Goal: Task Accomplishment & Management: Use online tool/utility

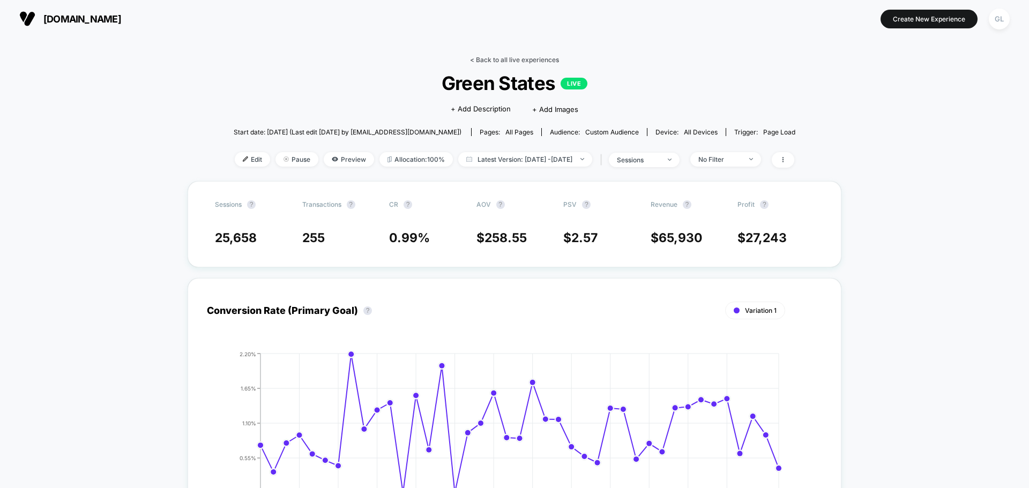
click at [494, 61] on link "< Back to all live experiences" at bounding box center [514, 60] width 89 height 8
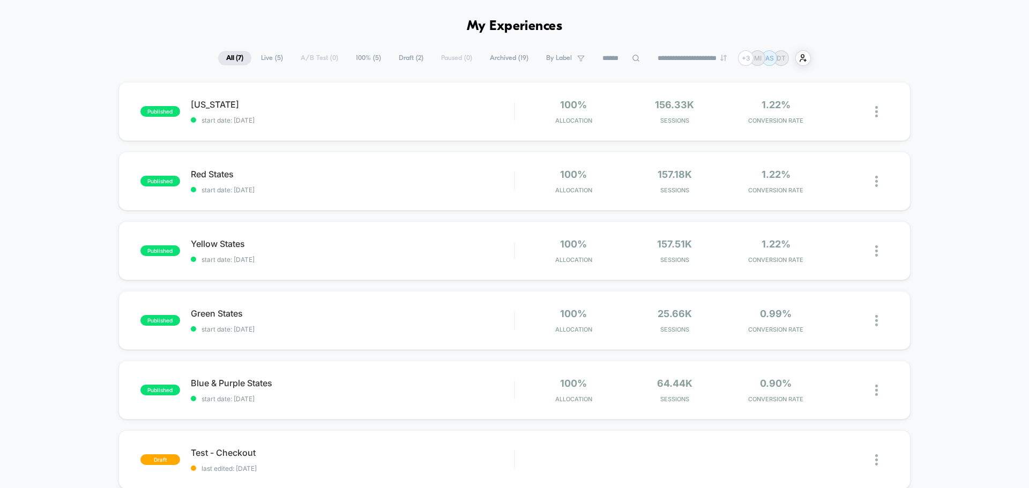
scroll to position [54, 0]
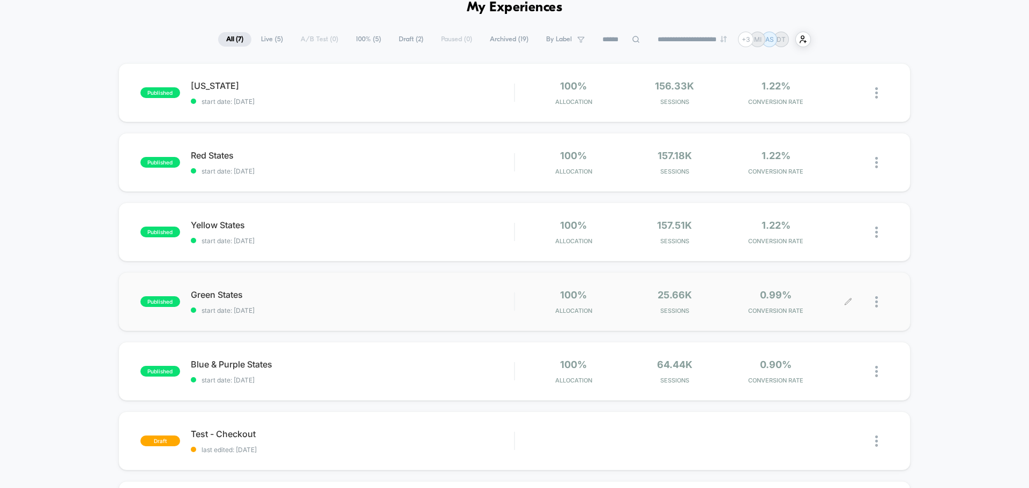
click at [697, 296] on div "25.66k Sessions" at bounding box center [675, 301] width 96 height 25
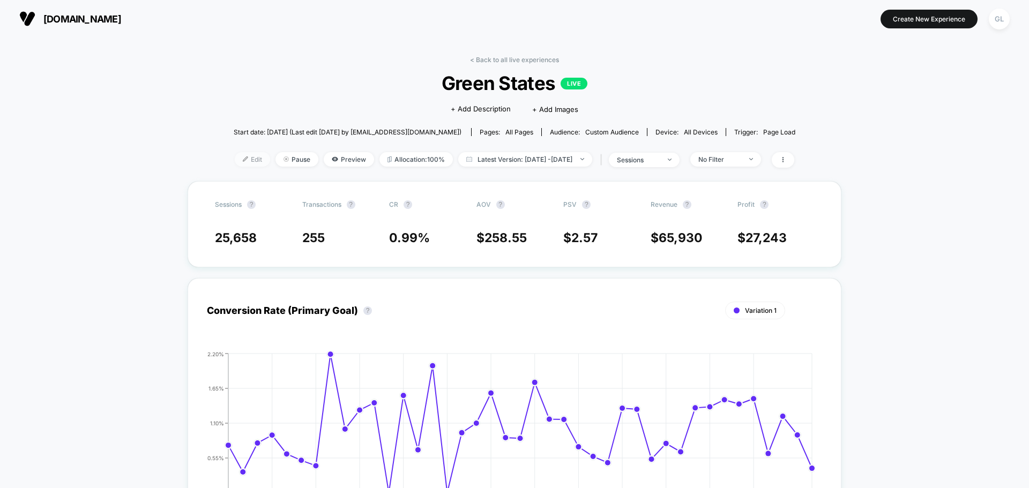
click at [239, 158] on span "Edit" at bounding box center [252, 159] width 35 height 14
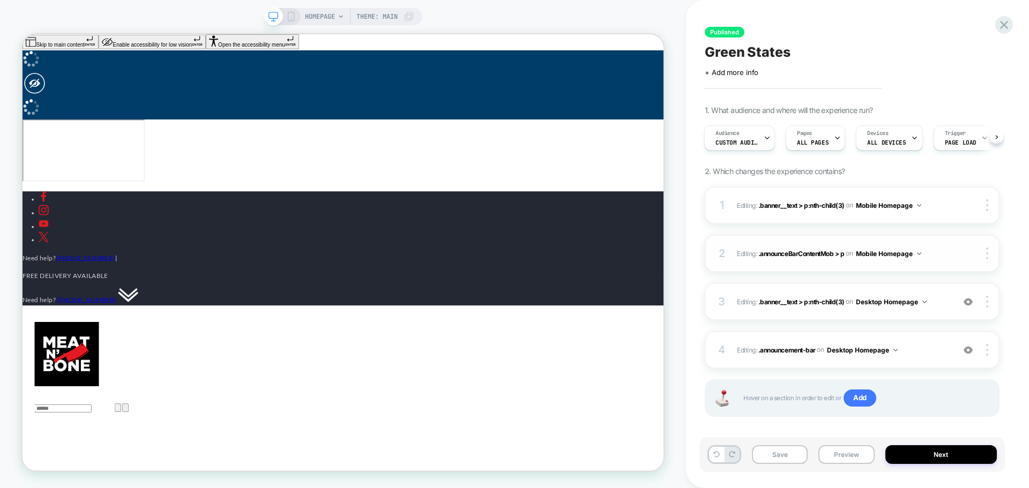
click at [823, 256] on div at bounding box center [978, 254] width 40 height 12
click at [823, 203] on button "Mobile Homepage" at bounding box center [888, 205] width 65 height 13
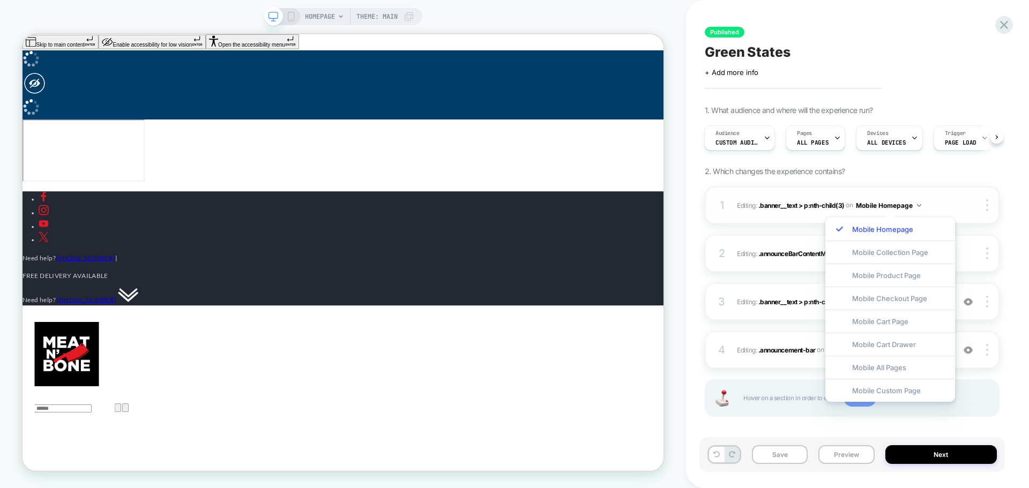
click at [823, 206] on img at bounding box center [919, 205] width 4 height 3
click at [823, 176] on div "1. What audience and where will the experience run? Audience Custom Audience Pa…" at bounding box center [852, 275] width 295 height 338
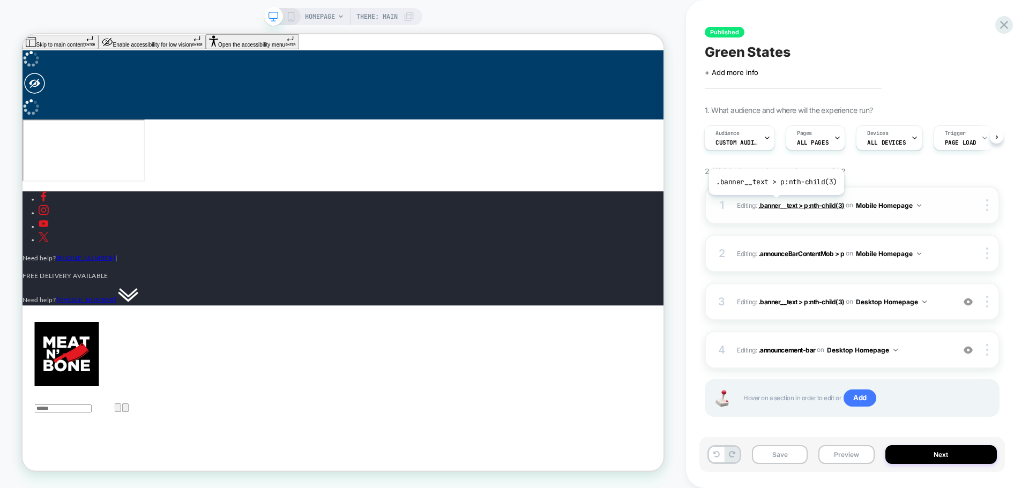
click at [775, 203] on span ".banner__text > p:nth-child(3)" at bounding box center [801, 205] width 86 height 8
click at [823, 203] on button "Mobile Homepage" at bounding box center [888, 205] width 65 height 13
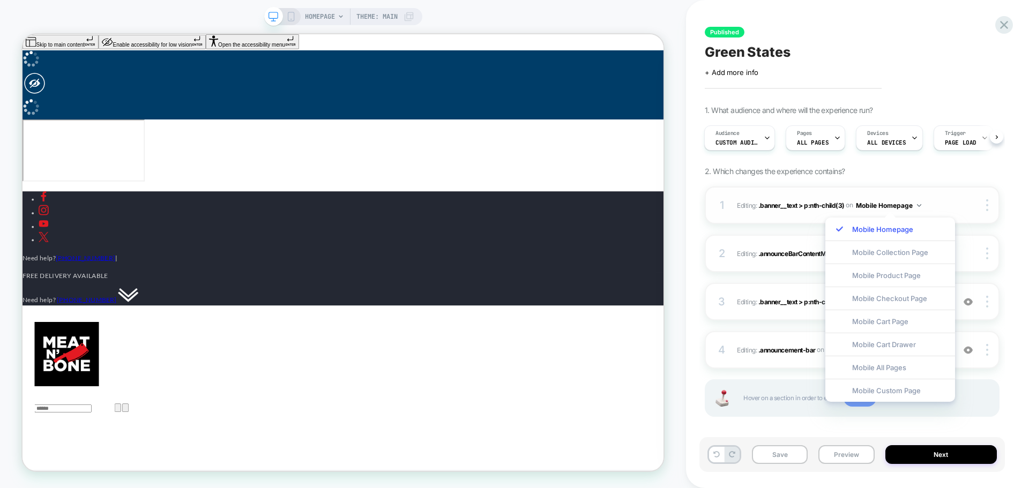
click at [823, 198] on div "1 Editing : .banner__text > p:nth-child(3) .banner__text > p:nth-child(3) on Mo…" at bounding box center [852, 205] width 295 height 38
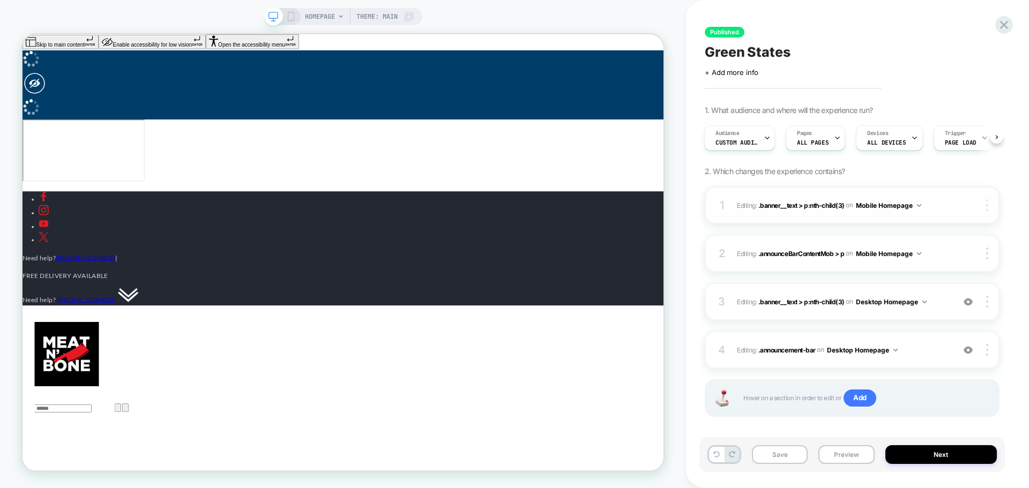
click at [823, 204] on div at bounding box center [989, 205] width 20 height 12
click at [823, 207] on div at bounding box center [989, 205] width 20 height 12
click at [823, 170] on div "1. What audience and where will the experience run? Audience Custom Audience Pa…" at bounding box center [852, 275] width 295 height 338
click at [739, 211] on span "Editing : .banner__text > p:nth-child(3) .banner__text > p:nth-child(3) on Mobi…" at bounding box center [843, 205] width 212 height 13
click at [783, 207] on span ".banner__text > p:nth-child(3)" at bounding box center [801, 205] width 86 height 8
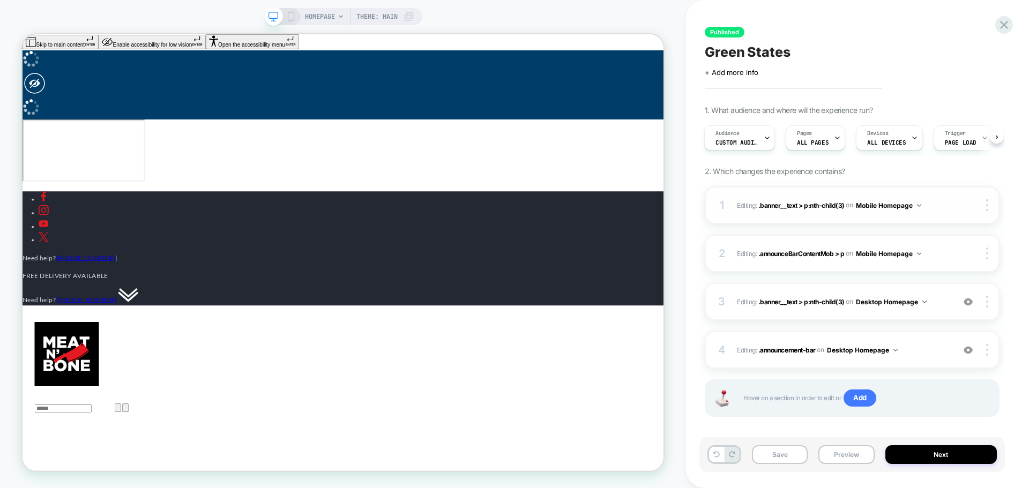
click at [823, 205] on button "Mobile Homepage" at bounding box center [888, 205] width 65 height 13
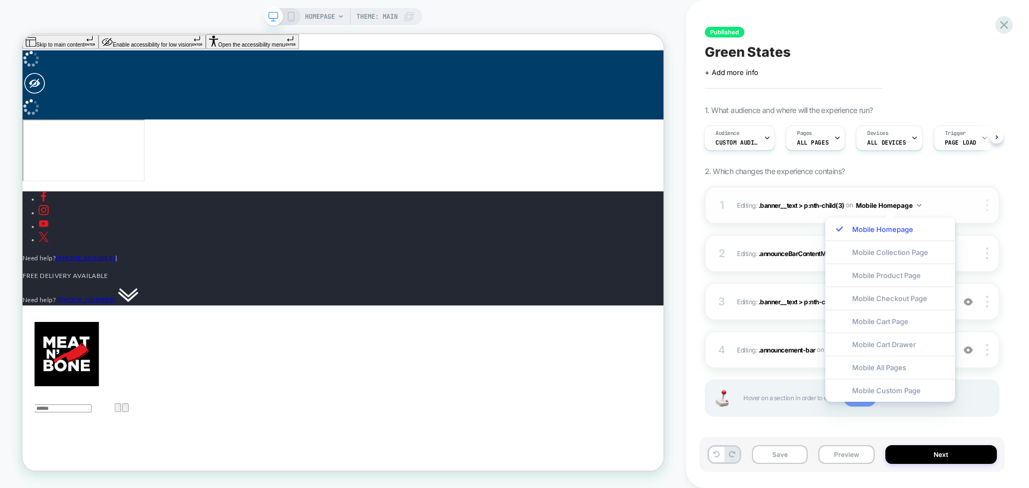
click at [823, 207] on div at bounding box center [989, 205] width 20 height 12
click at [823, 176] on div "Published Green States Click to edit experience details + Add more info 1. What…" at bounding box center [857, 244] width 305 height 488
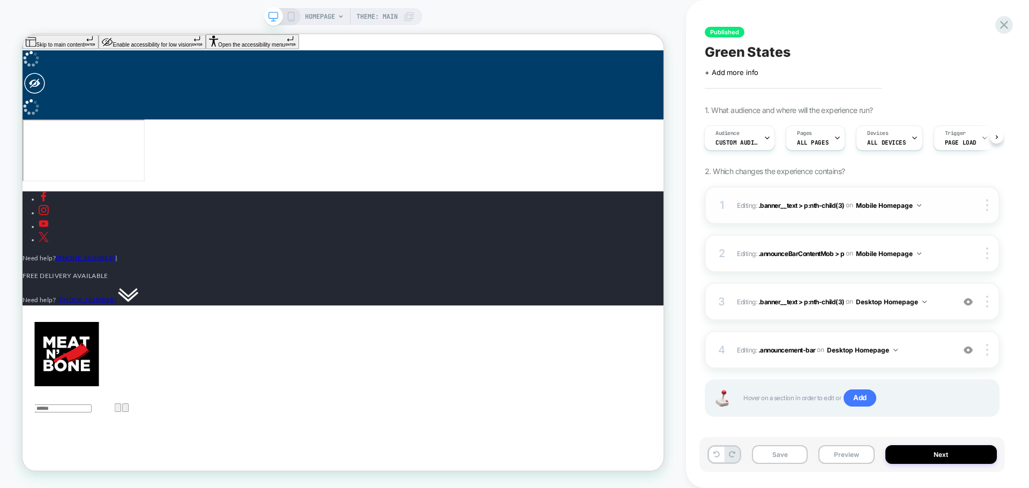
click at [823, 204] on button "Mobile Homepage" at bounding box center [888, 205] width 65 height 13
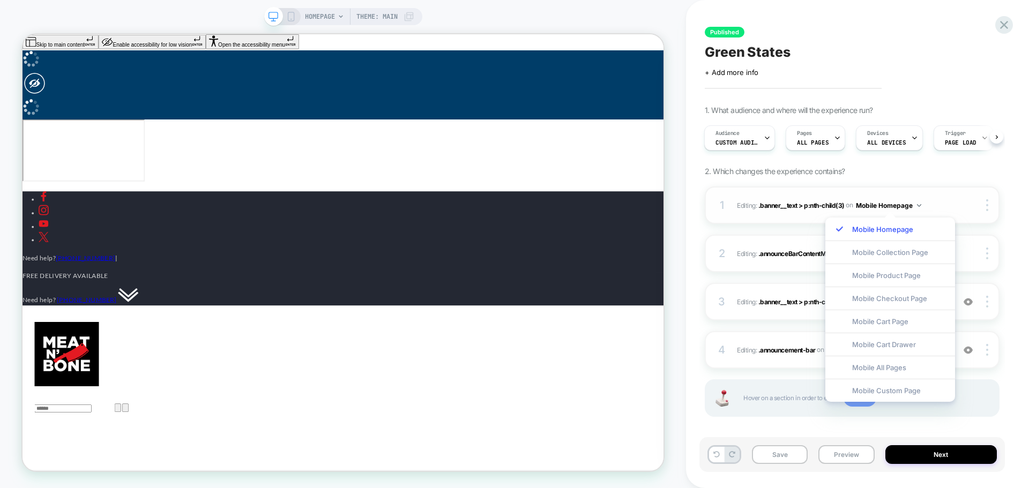
click at [823, 200] on button "Mobile Homepage" at bounding box center [888, 205] width 65 height 13
click at [768, 390] on div "1 Editing : .banner__text > p:nth-child(3) .banner__text > p:nth-child(3) on Mo…" at bounding box center [852, 314] width 295 height 257
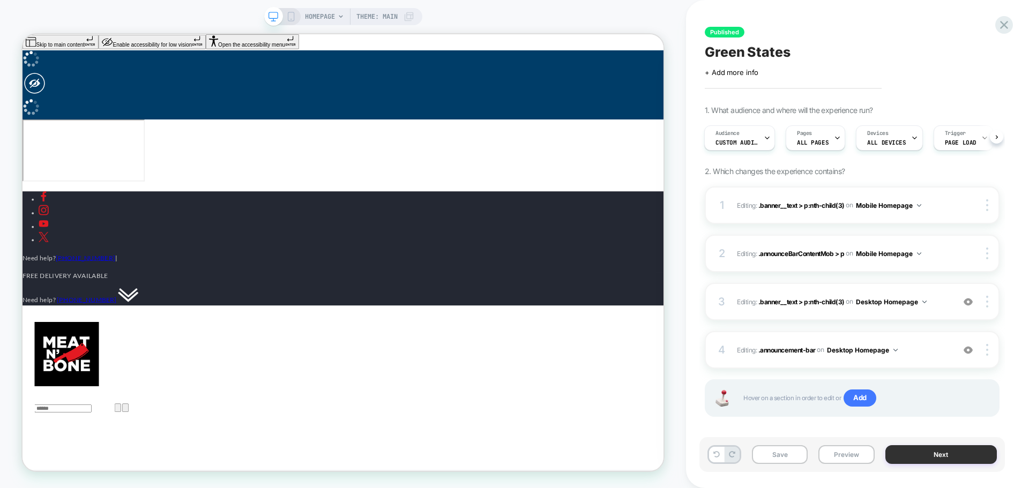
click at [823, 390] on button "Next" at bounding box center [941, 454] width 112 height 19
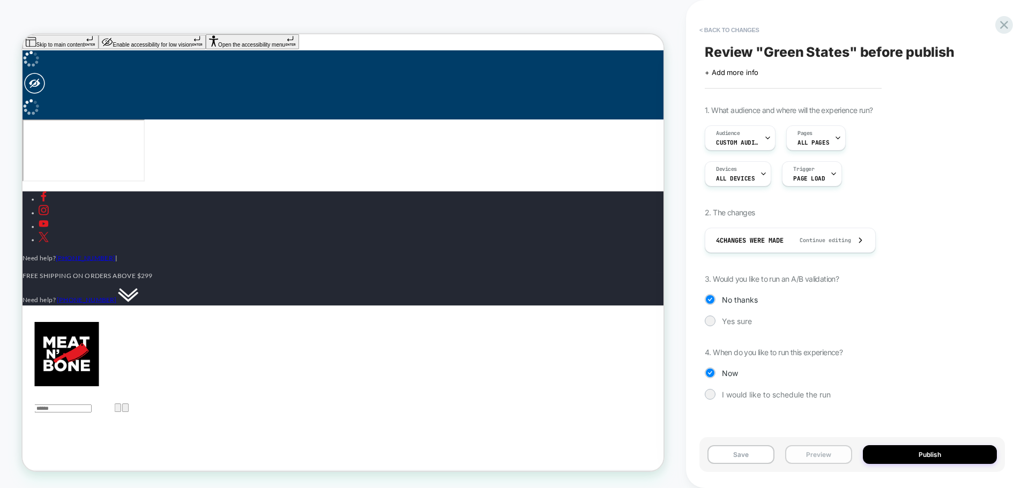
click at [814, 390] on button "Preview" at bounding box center [818, 454] width 67 height 19
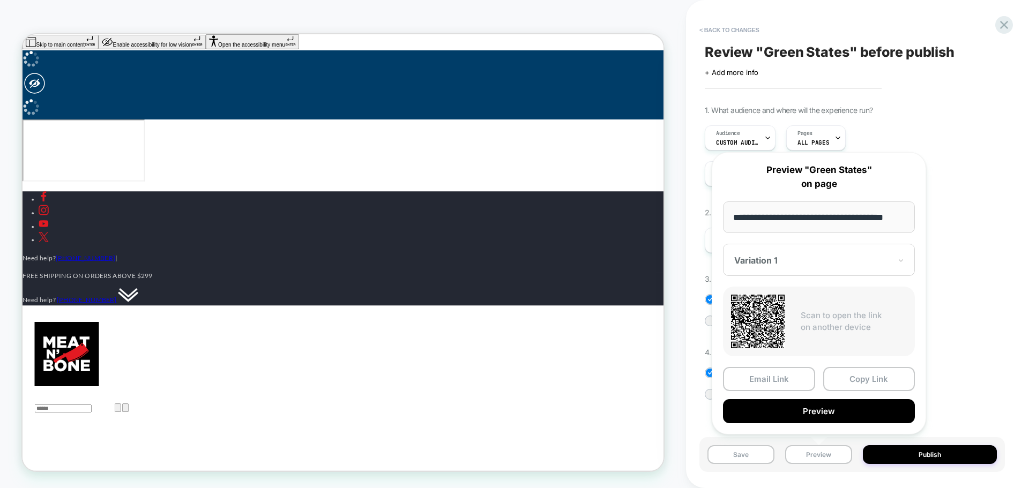
drag, startPoint x: 758, startPoint y: 454, endPoint x: 1010, endPoint y: 380, distance: 262.5
click at [823, 384] on div "< Back to changes Review " Green States " before publish Click to edit experien…" at bounding box center [857, 244] width 343 height 488
click at [823, 374] on div "Review " Green States " before publish Click to edit experience details + Add m…" at bounding box center [857, 244] width 305 height 488
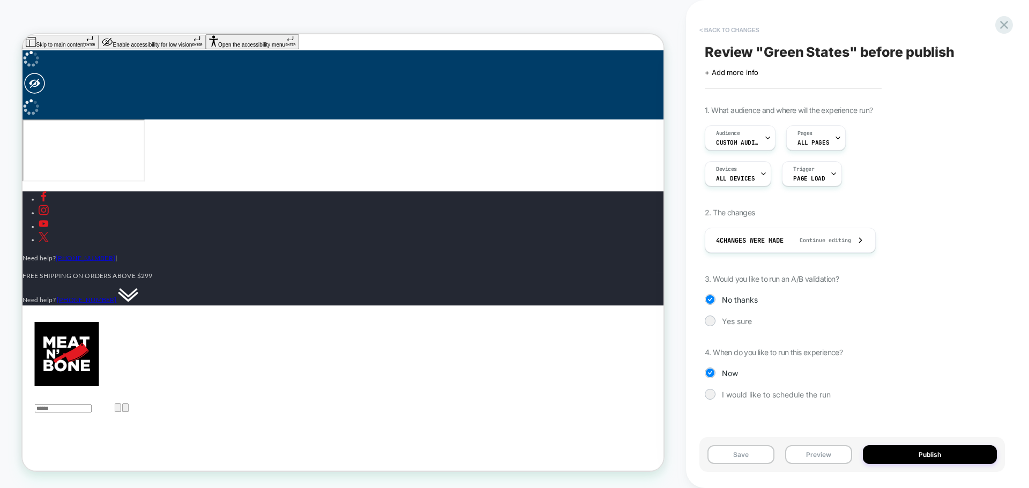
click at [713, 21] on button "< Back to changes" at bounding box center [729, 29] width 71 height 17
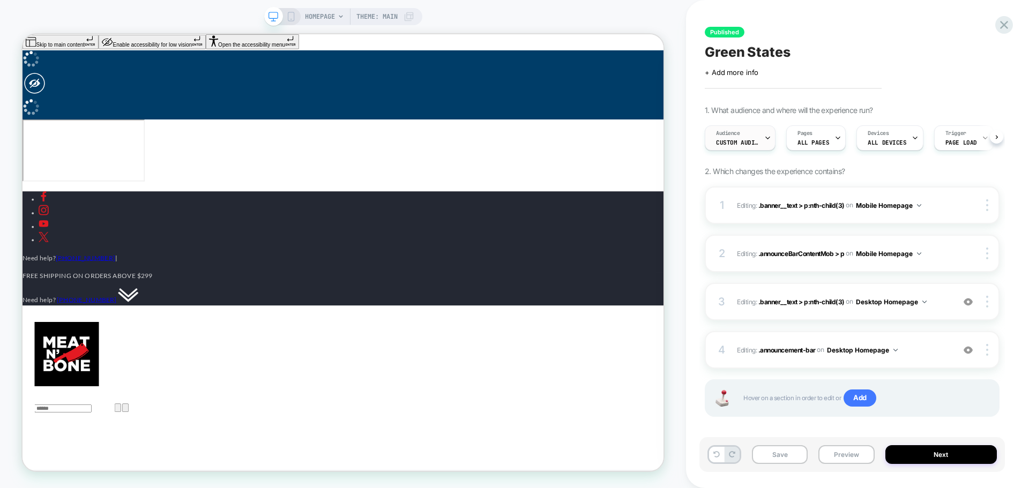
scroll to position [0, 1]
click at [823, 348] on button "Desktop Homepage" at bounding box center [862, 349] width 71 height 13
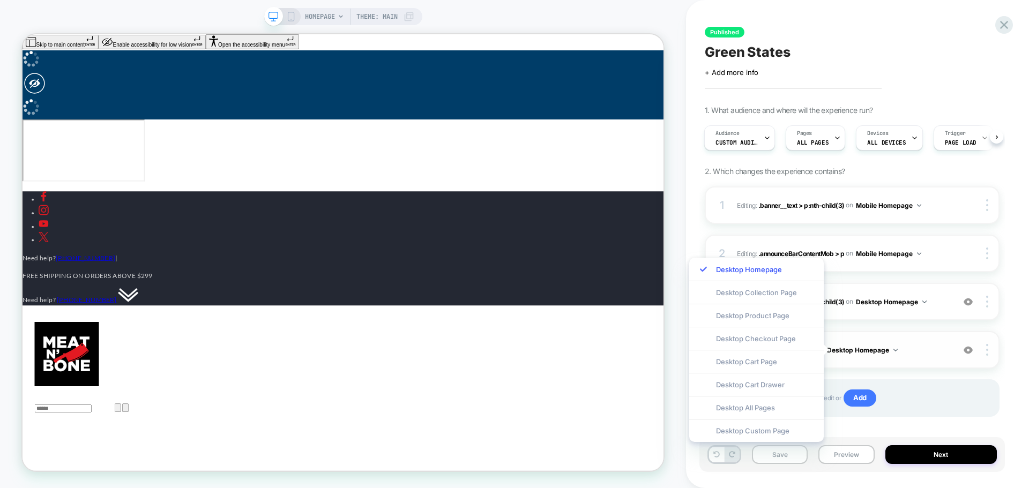
click at [823, 348] on button "Desktop Homepage" at bounding box center [862, 349] width 71 height 13
click at [823, 348] on img at bounding box center [968, 350] width 9 height 9
click at [823, 352] on img at bounding box center [968, 350] width 9 height 9
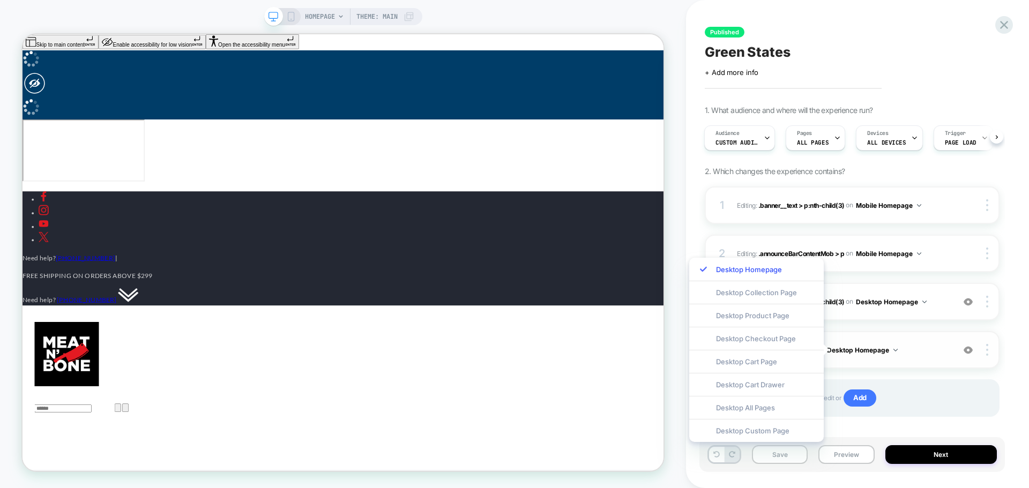
click at [823, 168] on div "1. What audience and where will the experience run? Audience Custom Audience Pa…" at bounding box center [852, 275] width 295 height 338
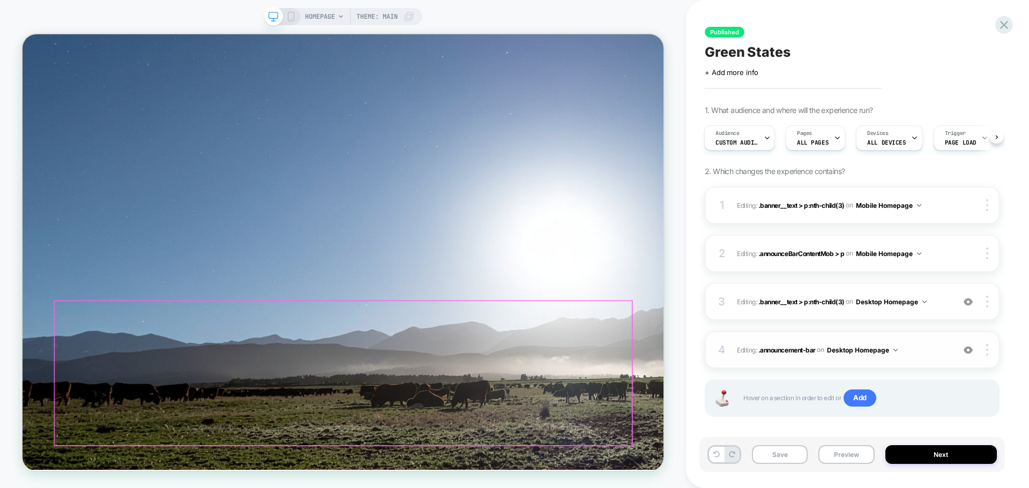
scroll to position [2411, 0]
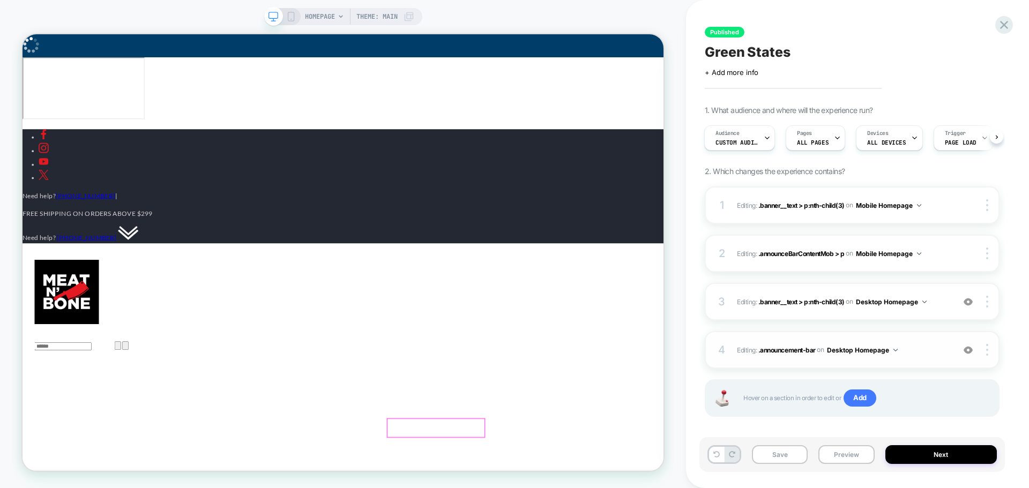
scroll to position [0, 0]
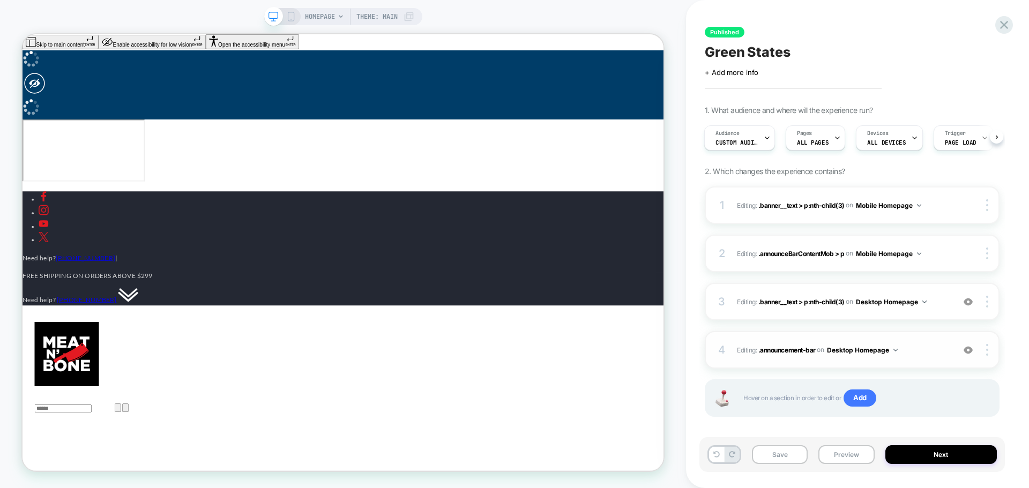
click at [367, 13] on span "Theme: MAIN" at bounding box center [376, 16] width 41 height 17
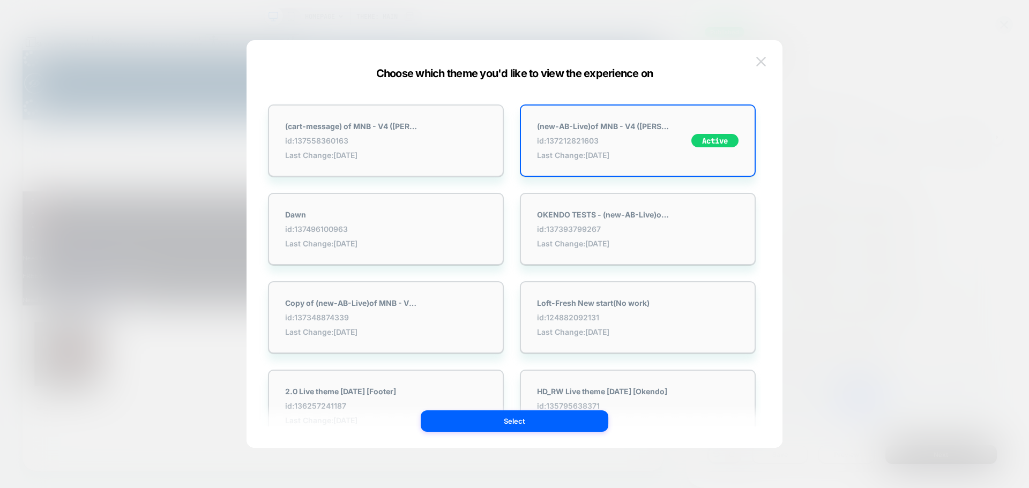
click at [758, 61] on img at bounding box center [761, 61] width 10 height 9
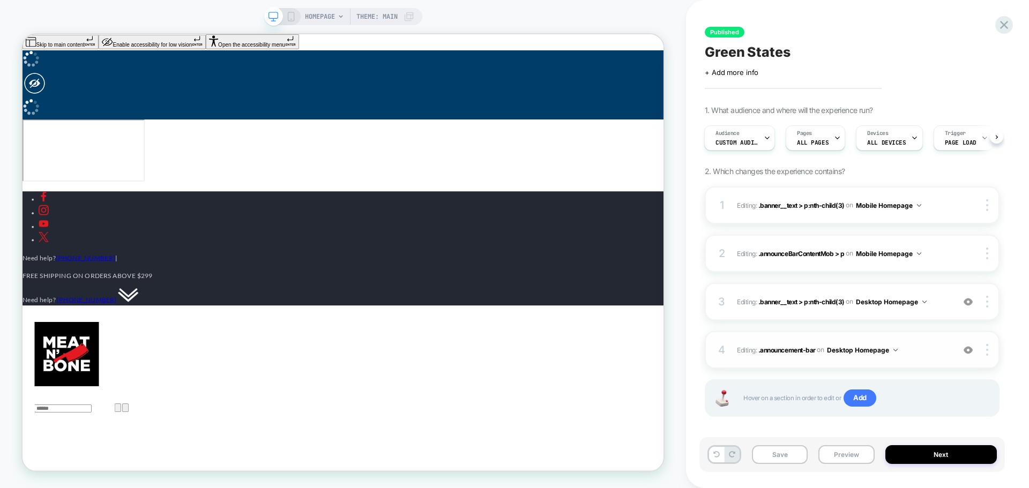
click at [823, 70] on div "+ Add more info" at bounding box center [812, 72] width 214 height 9
